Goal: Task Accomplishment & Management: Manage account settings

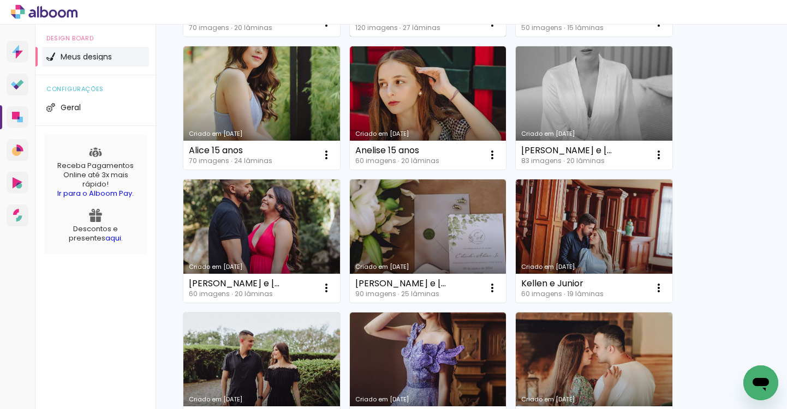
scroll to position [633, 0]
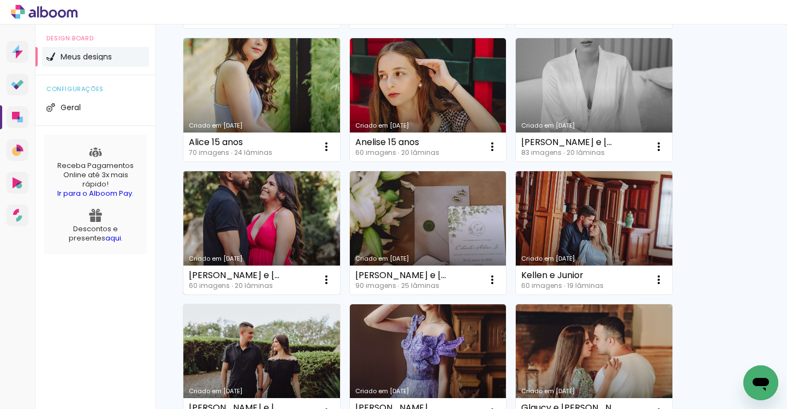
click at [316, 225] on link "Criado em [DATE]" at bounding box center [261, 232] width 157 height 123
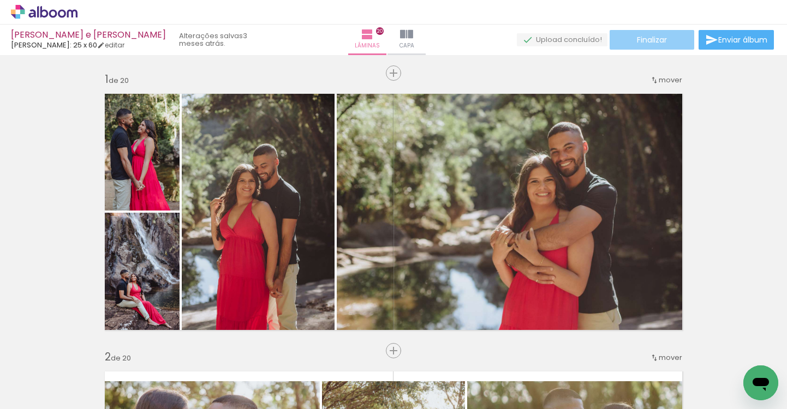
click at [683, 43] on paper-button "Finalizar" at bounding box center [652, 40] width 85 height 20
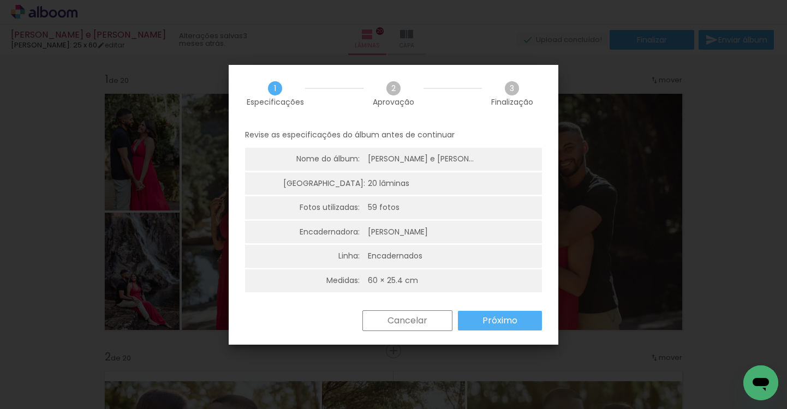
click at [0, 0] on slot "Próximo" at bounding box center [0, 0] width 0 height 0
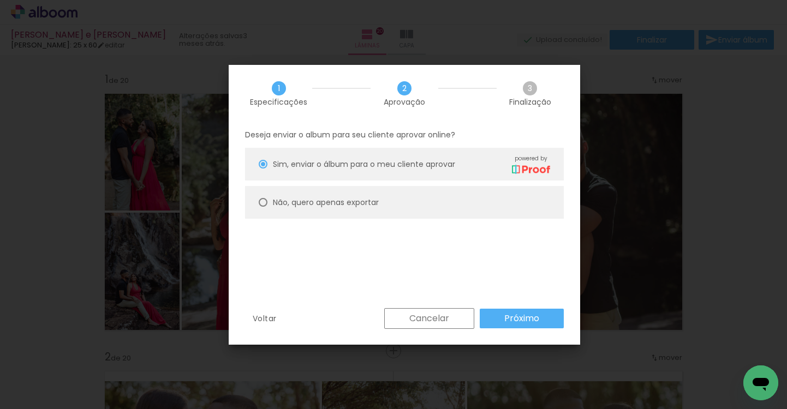
click at [457, 207] on paper-radio-button "Não, quero apenas exportar" at bounding box center [404, 202] width 319 height 33
type paper-radio-button "on"
click at [0, 0] on slot "Próximo" at bounding box center [0, 0] width 0 height 0
type input "Alta, 300 DPI"
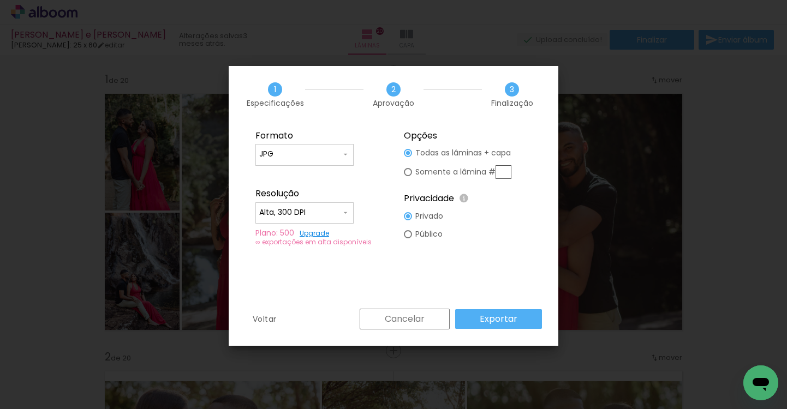
click at [0, 0] on slot "Exportar" at bounding box center [0, 0] width 0 height 0
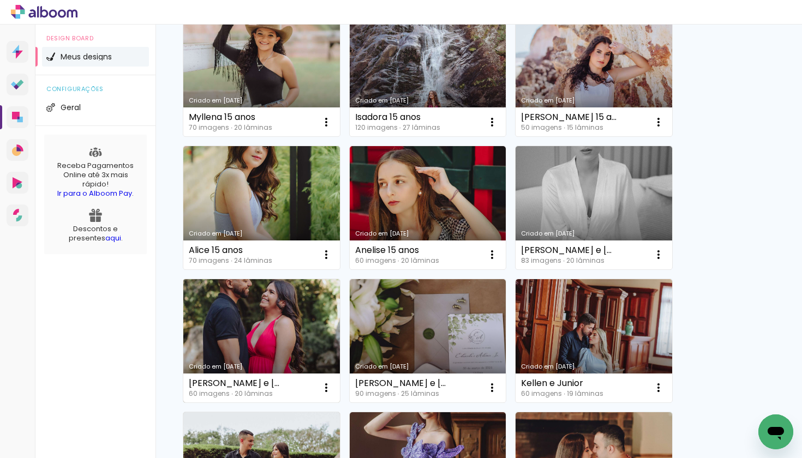
scroll to position [519, 0]
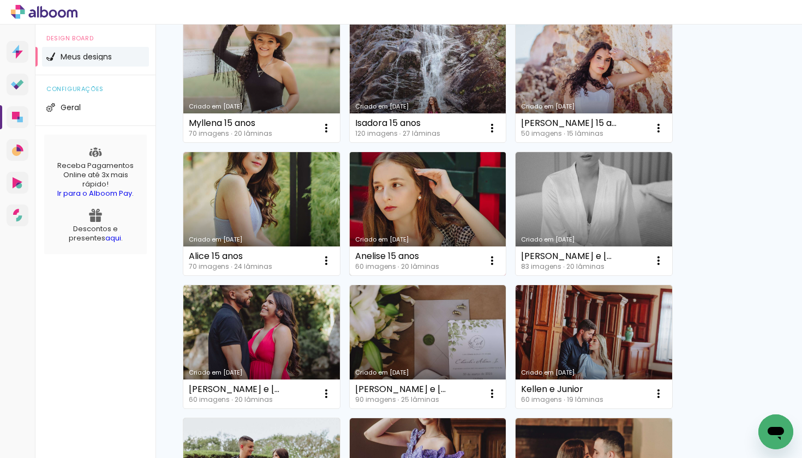
click at [467, 212] on link "Criado em [DATE]" at bounding box center [428, 213] width 157 height 123
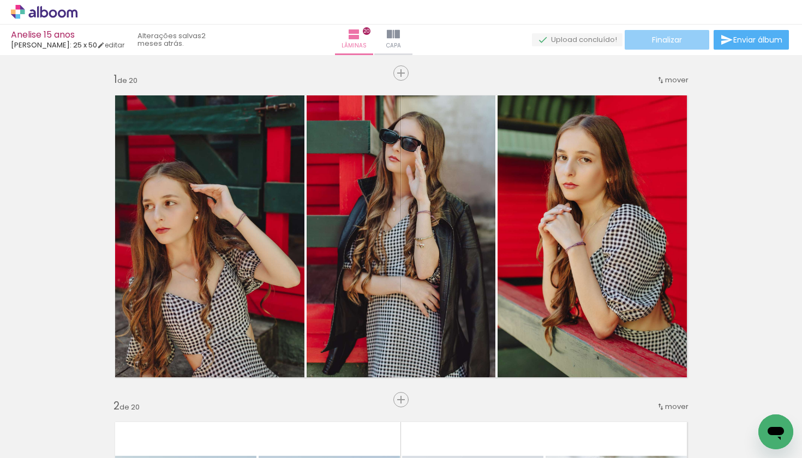
click at [673, 40] on span "Finalizar" at bounding box center [667, 40] width 30 height 8
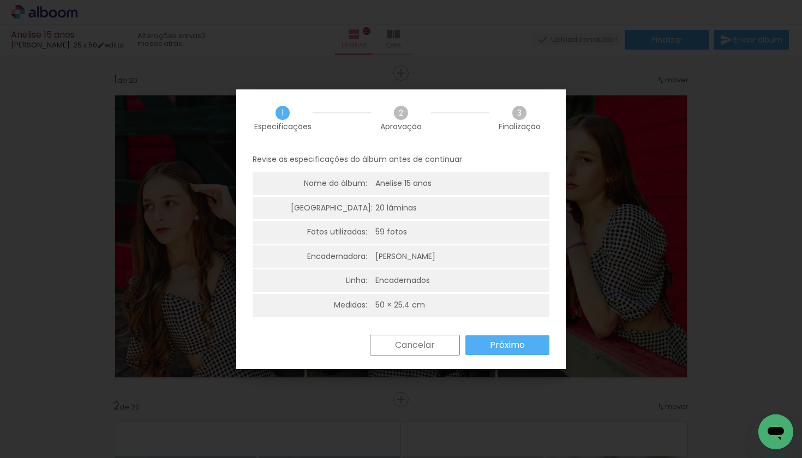
click at [0, 0] on slot "Próximo" at bounding box center [0, 0] width 0 height 0
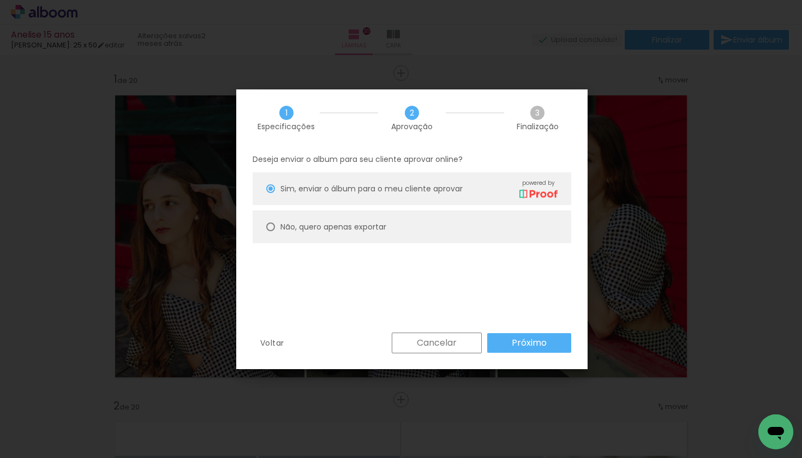
click at [471, 235] on paper-radio-button "Não, quero apenas exportar" at bounding box center [412, 227] width 319 height 33
type paper-radio-button "on"
click at [0, 0] on slot "Próximo" at bounding box center [0, 0] width 0 height 0
type input "Alta, 300 DPI"
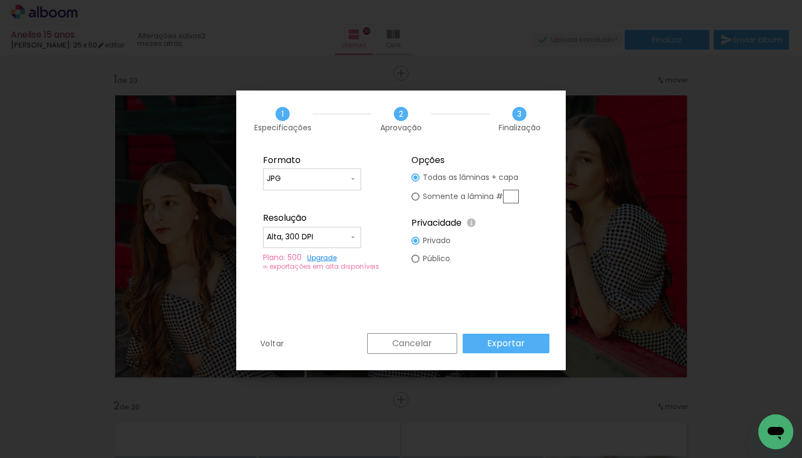
click at [532, 344] on paper-button "Exportar" at bounding box center [506, 344] width 87 height 20
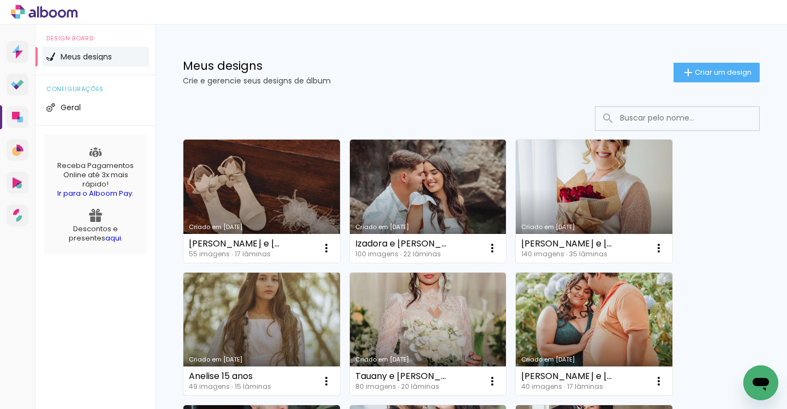
click at [271, 311] on link "Criado em [DATE]" at bounding box center [261, 334] width 157 height 123
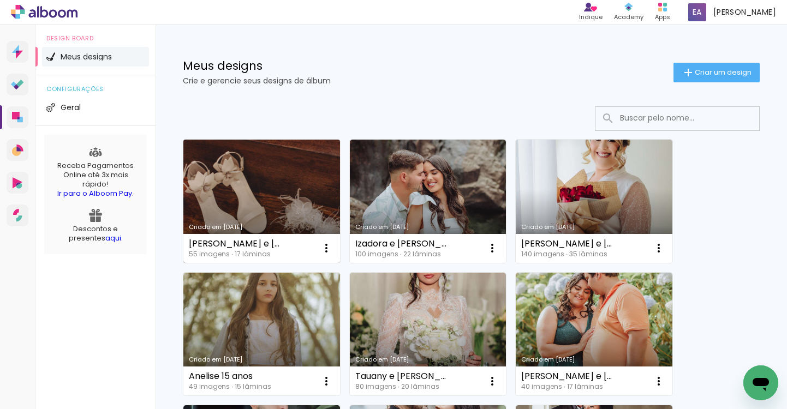
click at [311, 226] on div "Criado em [DATE]" at bounding box center [262, 227] width 146 height 6
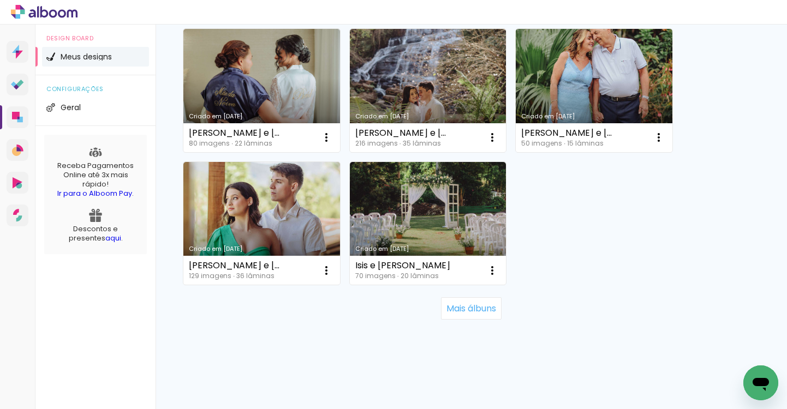
scroll to position [1039, 0]
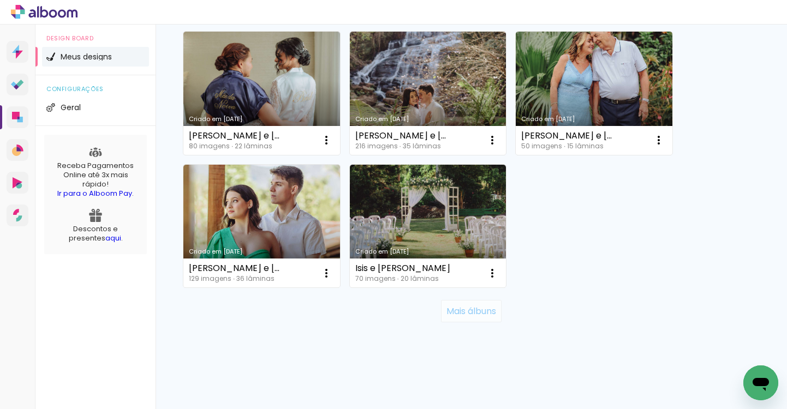
click at [0, 0] on slot "Mais álbuns" at bounding box center [0, 0] width 0 height 0
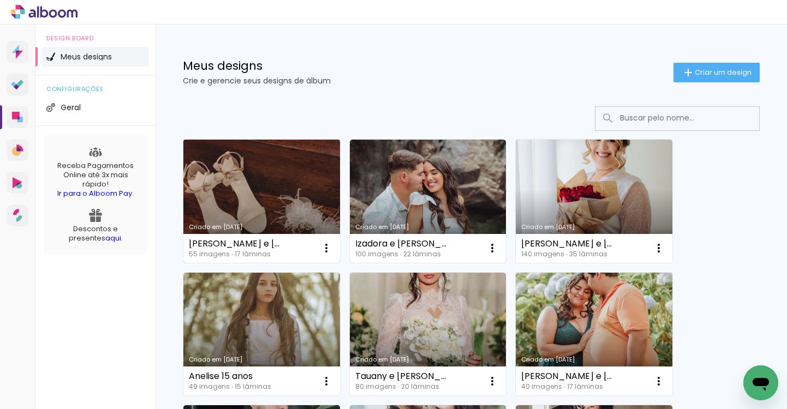
scroll to position [0, 0]
click at [296, 177] on link "Criado em [DATE]" at bounding box center [261, 201] width 157 height 123
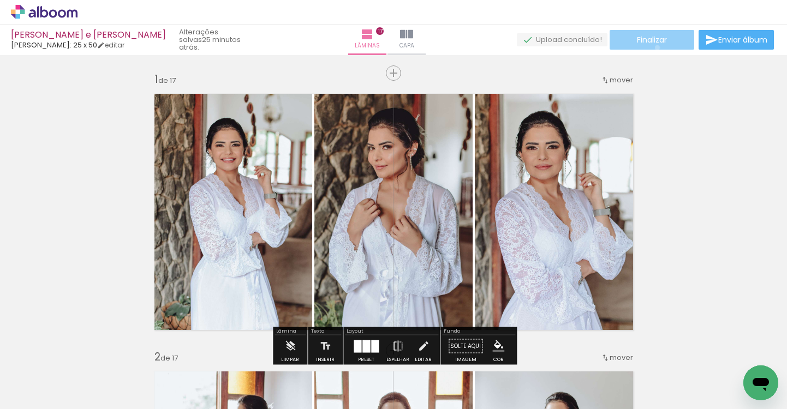
click at [653, 47] on paper-button "Finalizar" at bounding box center [652, 40] width 85 height 20
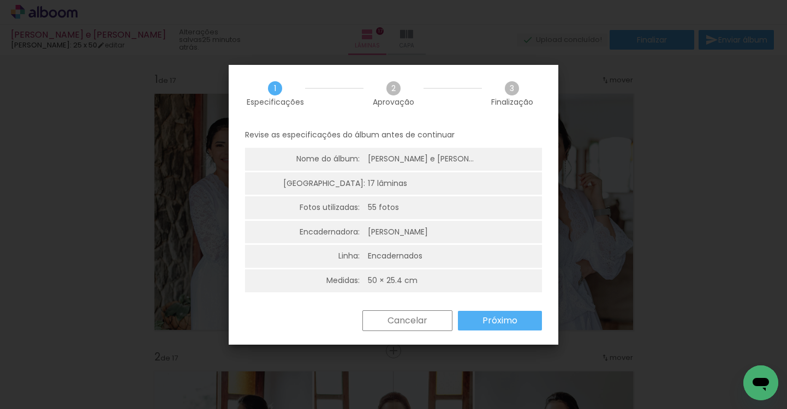
click at [0, 0] on slot "Próximo" at bounding box center [0, 0] width 0 height 0
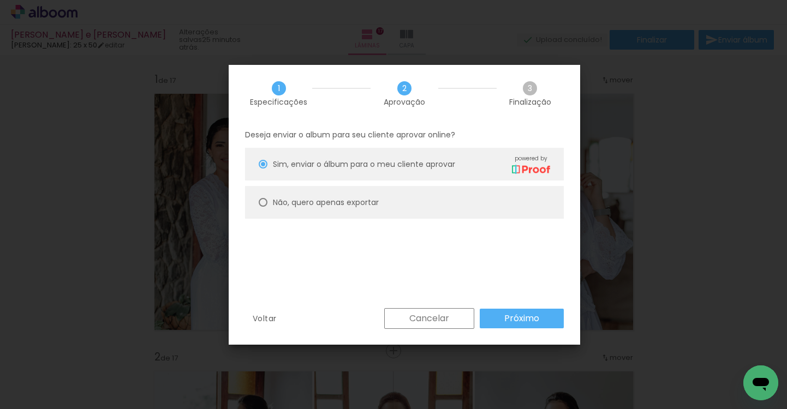
click at [0, 0] on slot "Próximo" at bounding box center [0, 0] width 0 height 0
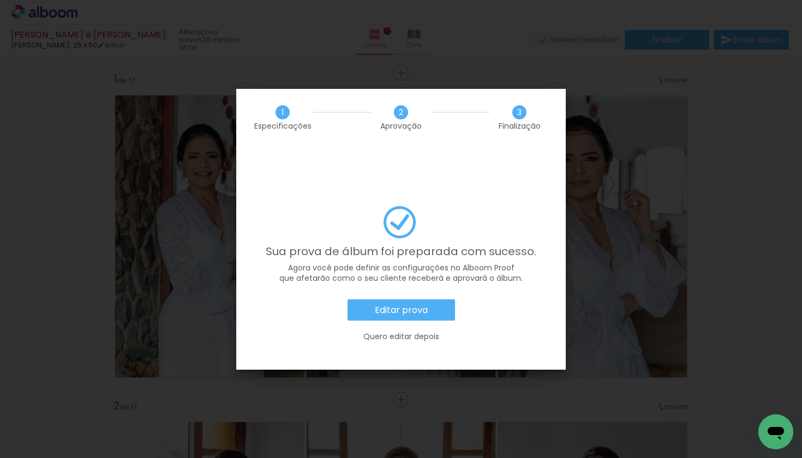
click at [0, 0] on slot "Editar prova" at bounding box center [0, 0] width 0 height 0
